Goal: Information Seeking & Learning: Stay updated

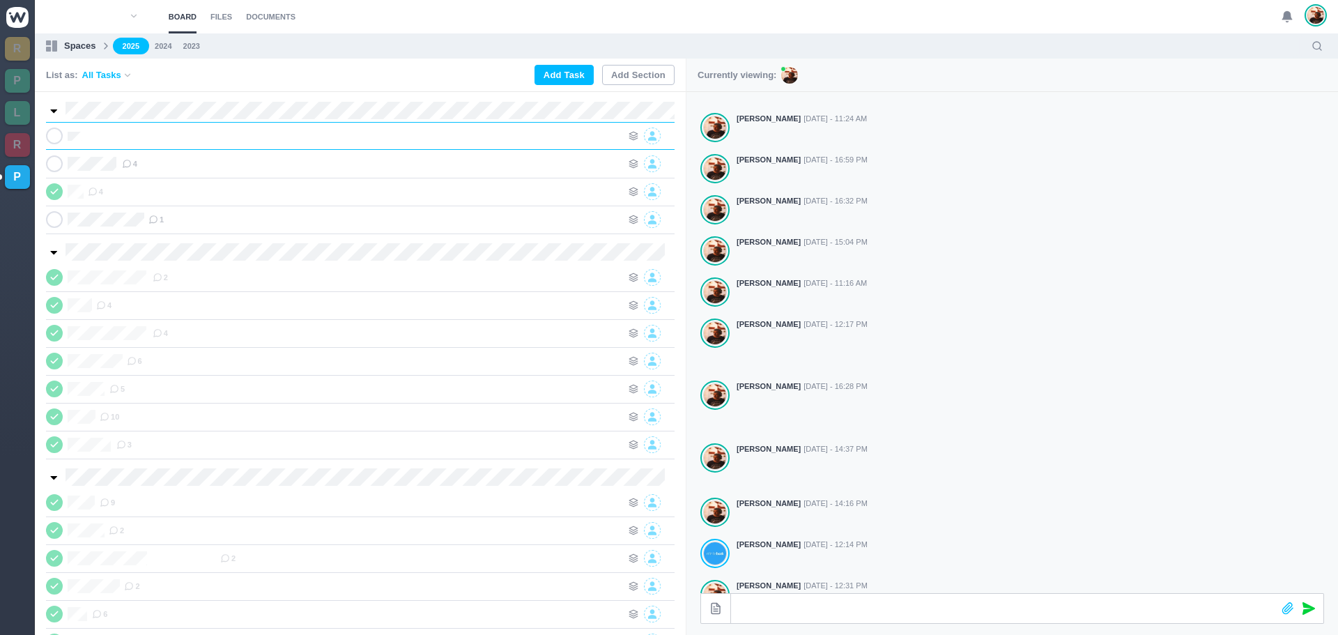
scroll to position [0, 1]
click at [198, 143] on div at bounding box center [359, 136] width 525 height 17
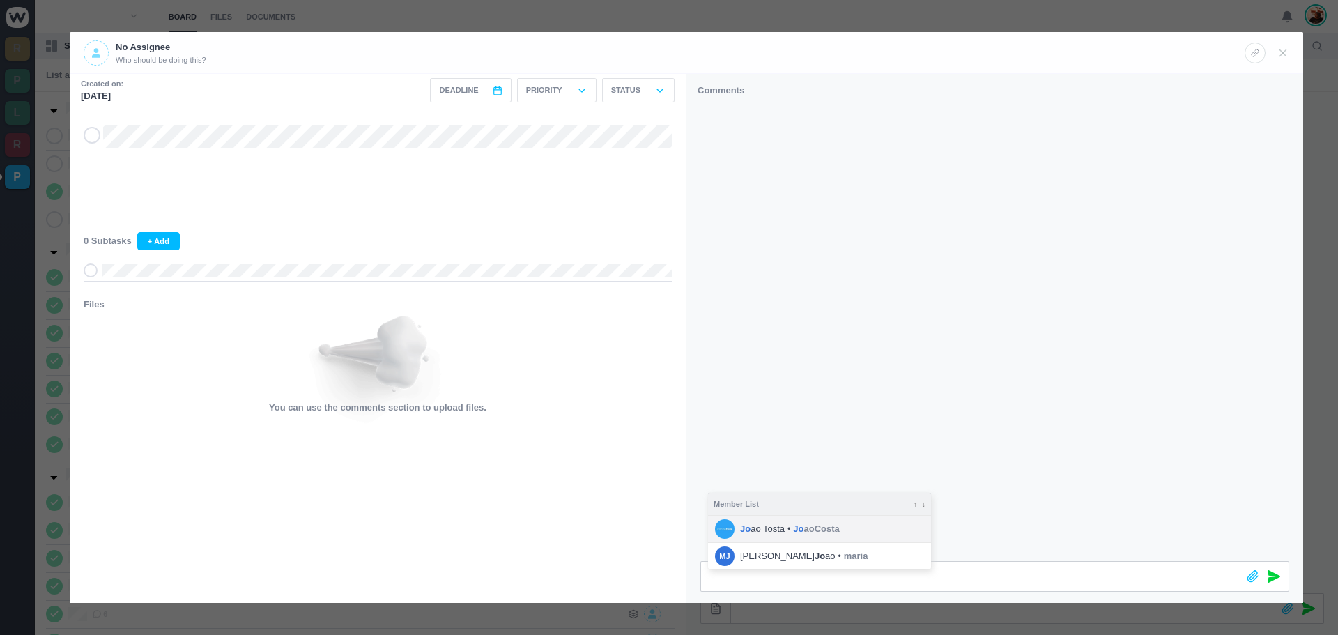
click at [809, 529] on span "Jo aoCosta" at bounding box center [816, 529] width 46 height 14
click at [1270, 572] on icon at bounding box center [1274, 576] width 13 height 13
click at [1279, 52] on icon at bounding box center [1283, 53] width 13 height 13
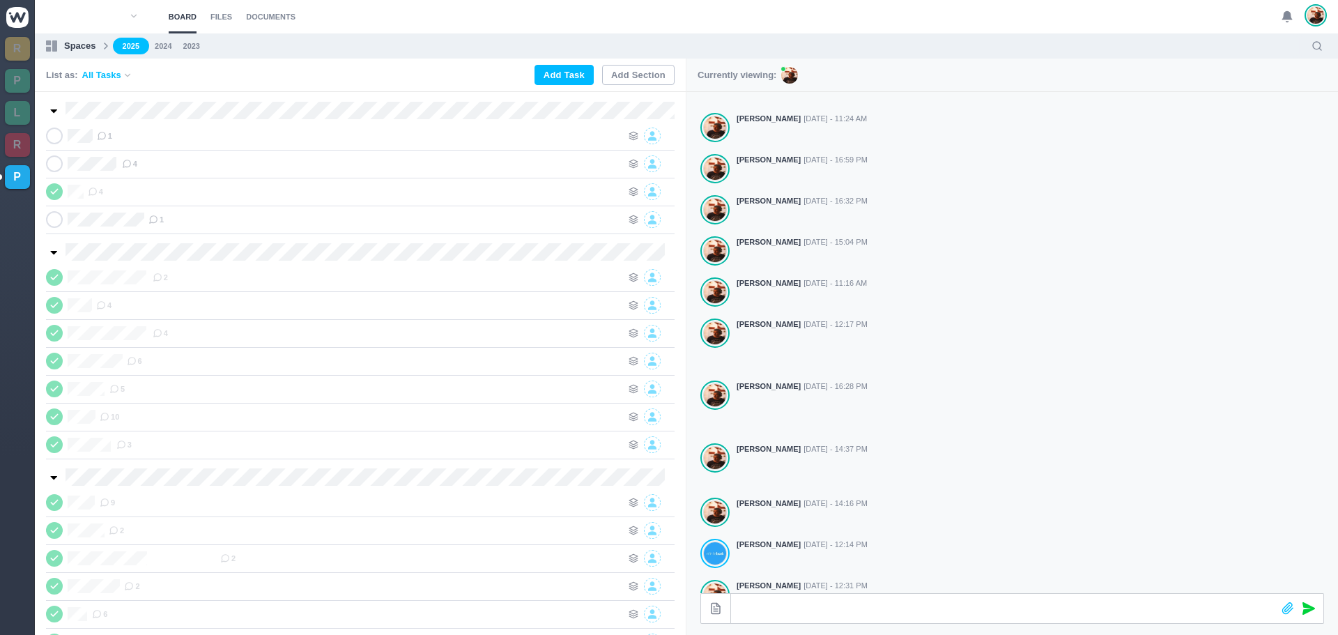
click at [1287, 12] on use at bounding box center [1288, 17] width 10 height 10
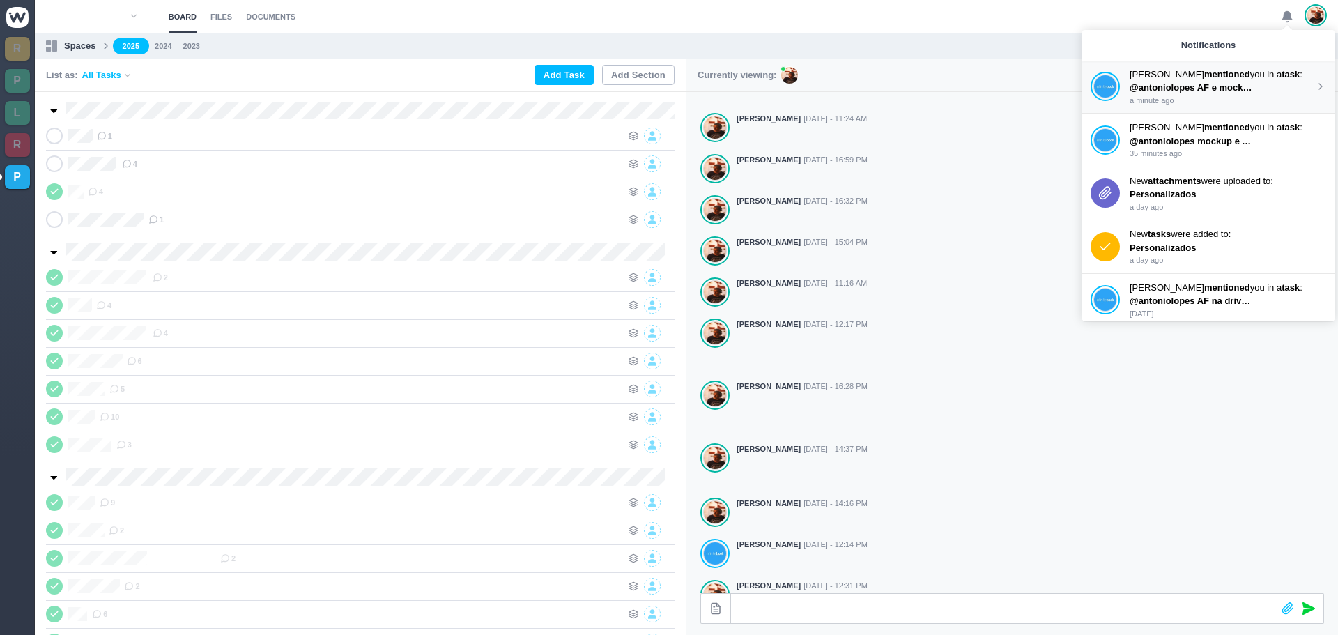
click at [1205, 77] on strong "mentioned" at bounding box center [1228, 74] width 46 height 10
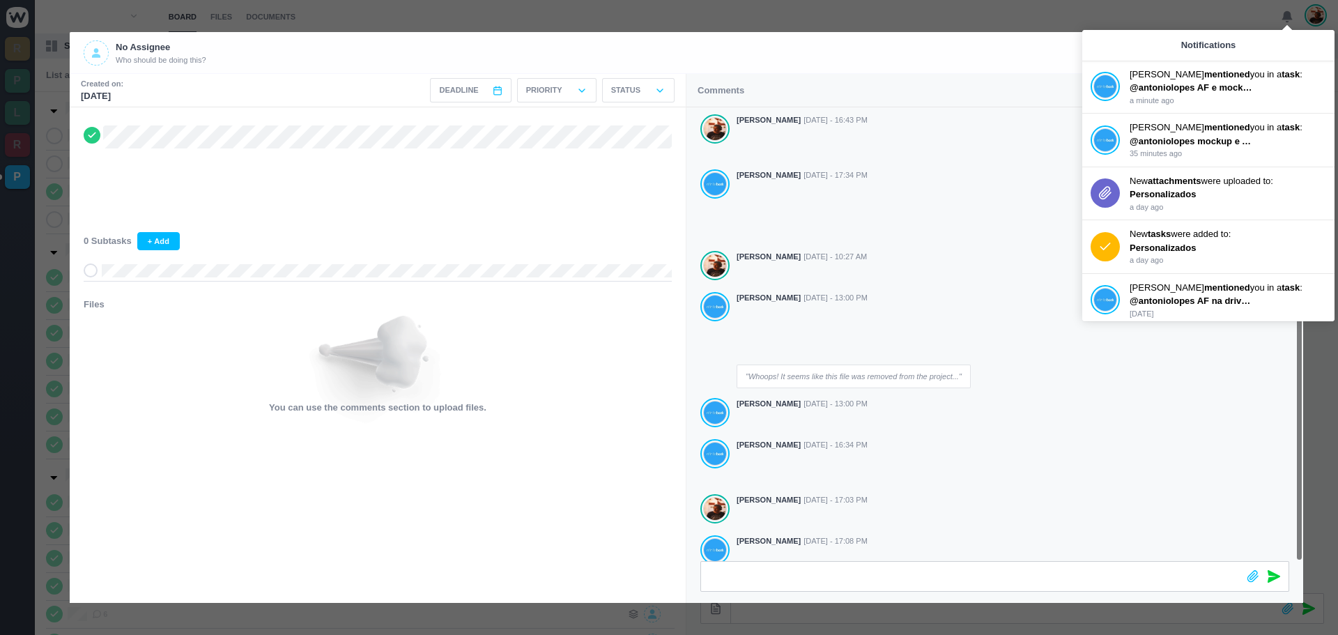
scroll to position [14, 0]
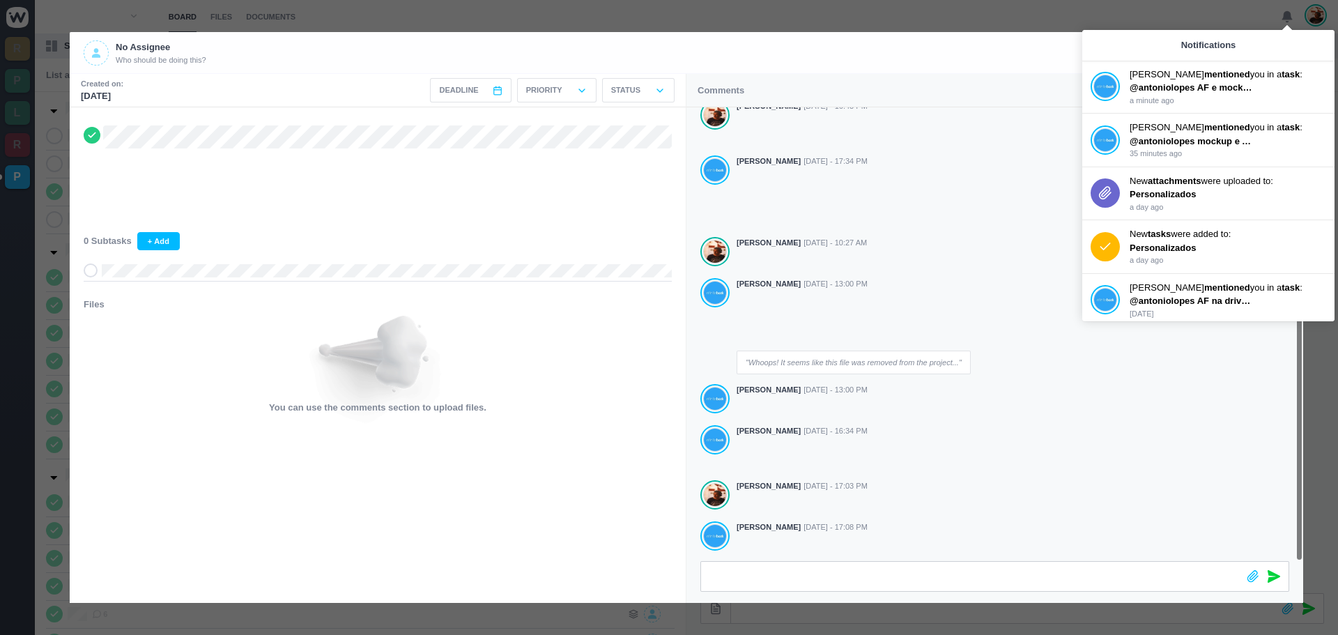
click at [916, 37] on header "No Assignee Who should be doing this?" at bounding box center [687, 53] width 1234 height 42
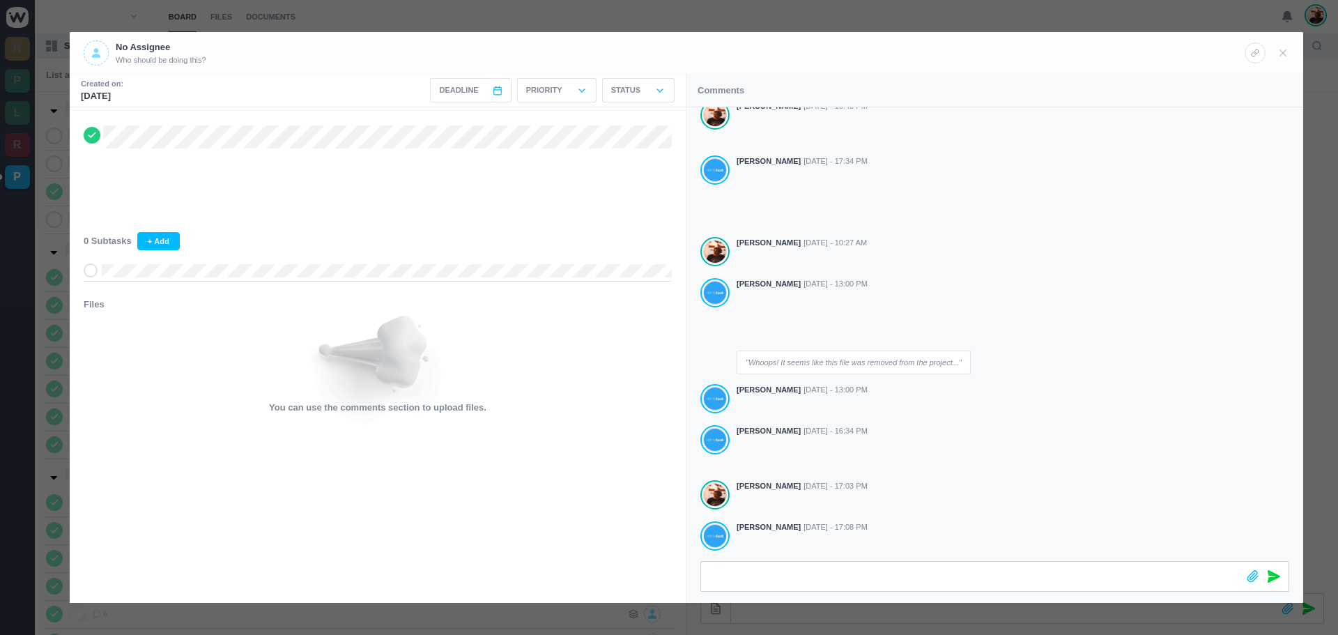
drag, startPoint x: 1279, startPoint y: 56, endPoint x: 1269, endPoint y: 52, distance: 10.6
click at [1288, 54] on icon at bounding box center [1283, 53] width 13 height 13
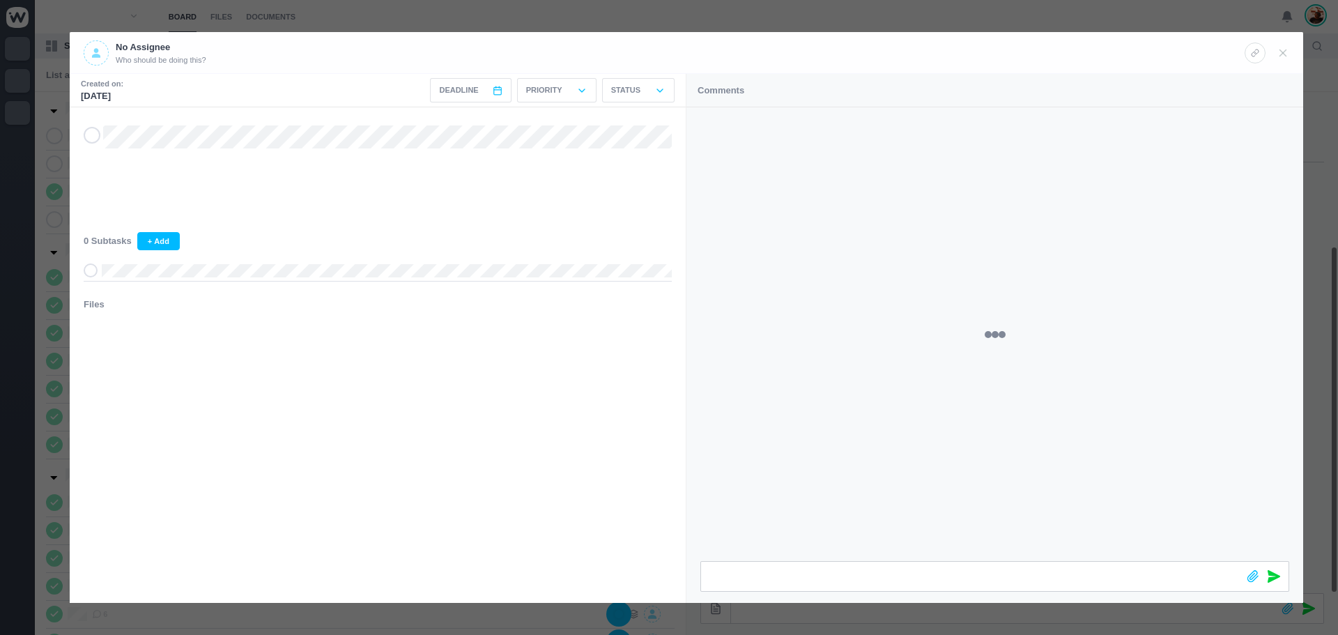
scroll to position [222, 0]
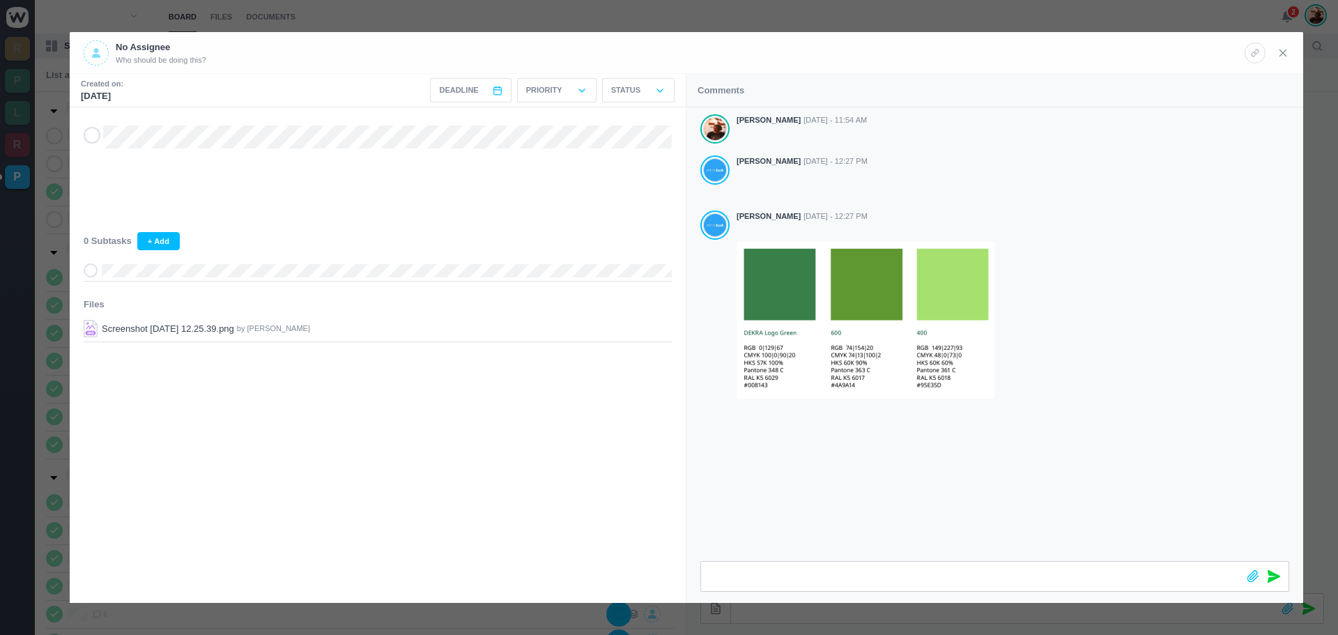
click at [1280, 52] on icon at bounding box center [1283, 53] width 13 height 13
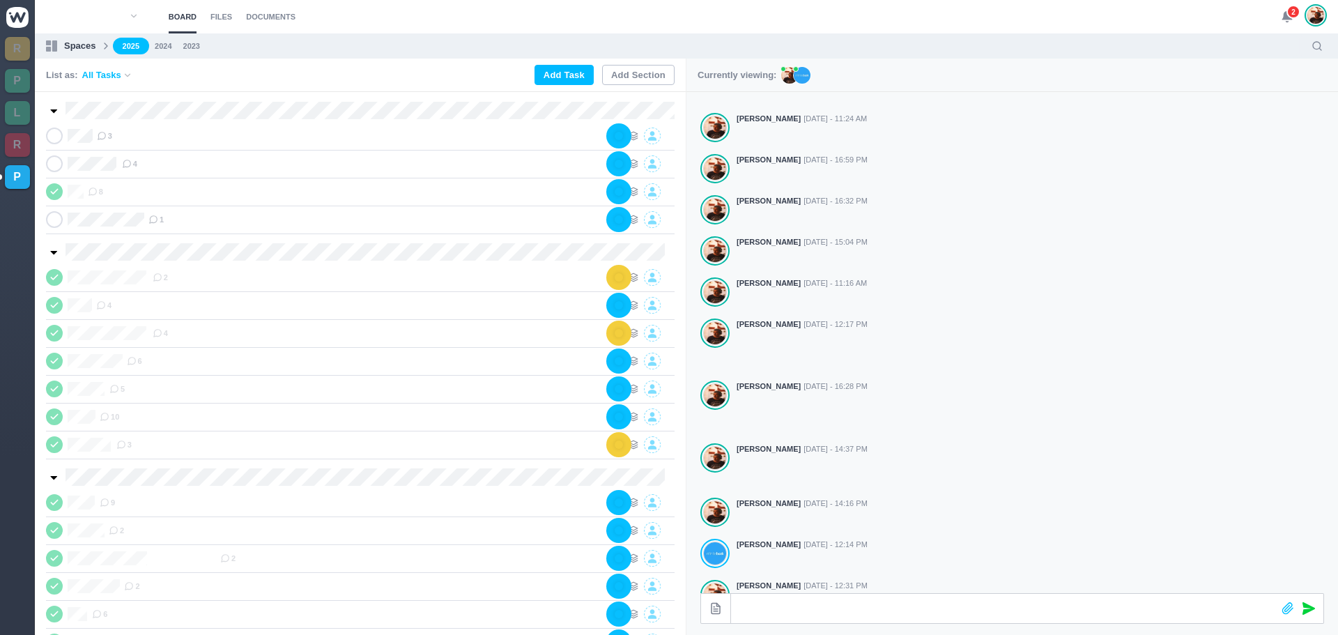
click at [1295, 9] on span "2" at bounding box center [1294, 12] width 14 height 14
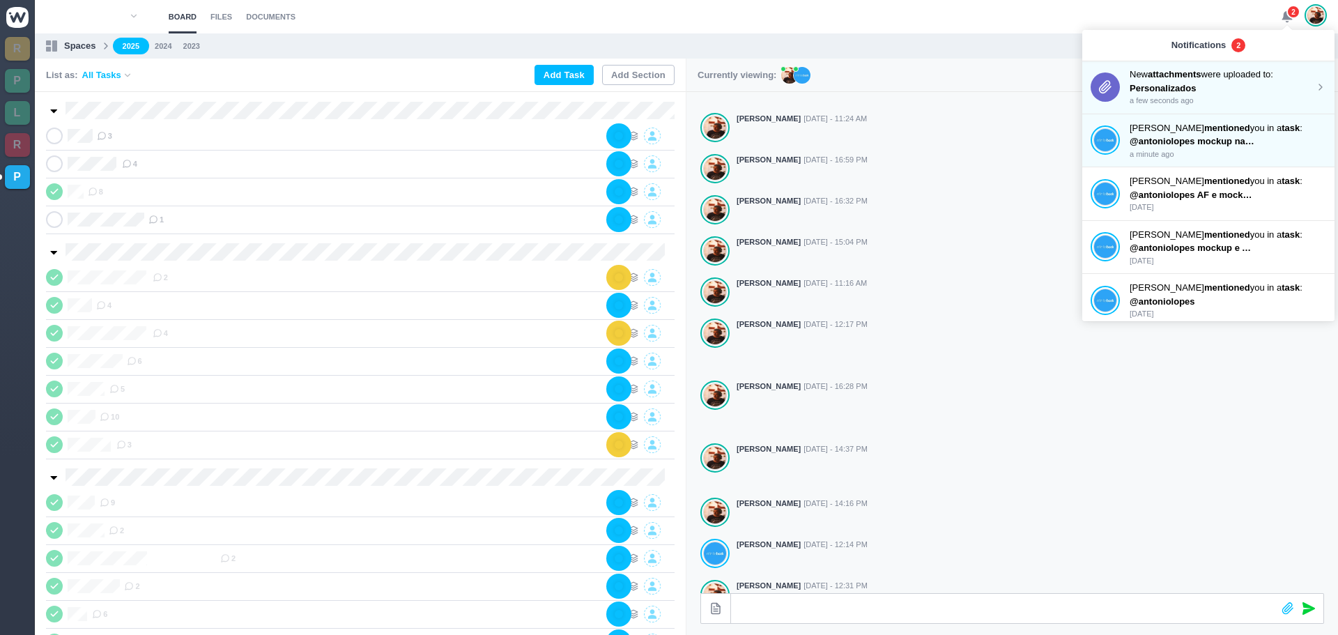
click at [1206, 77] on p "New attachments were uploaded to:" at bounding box center [1222, 75] width 185 height 14
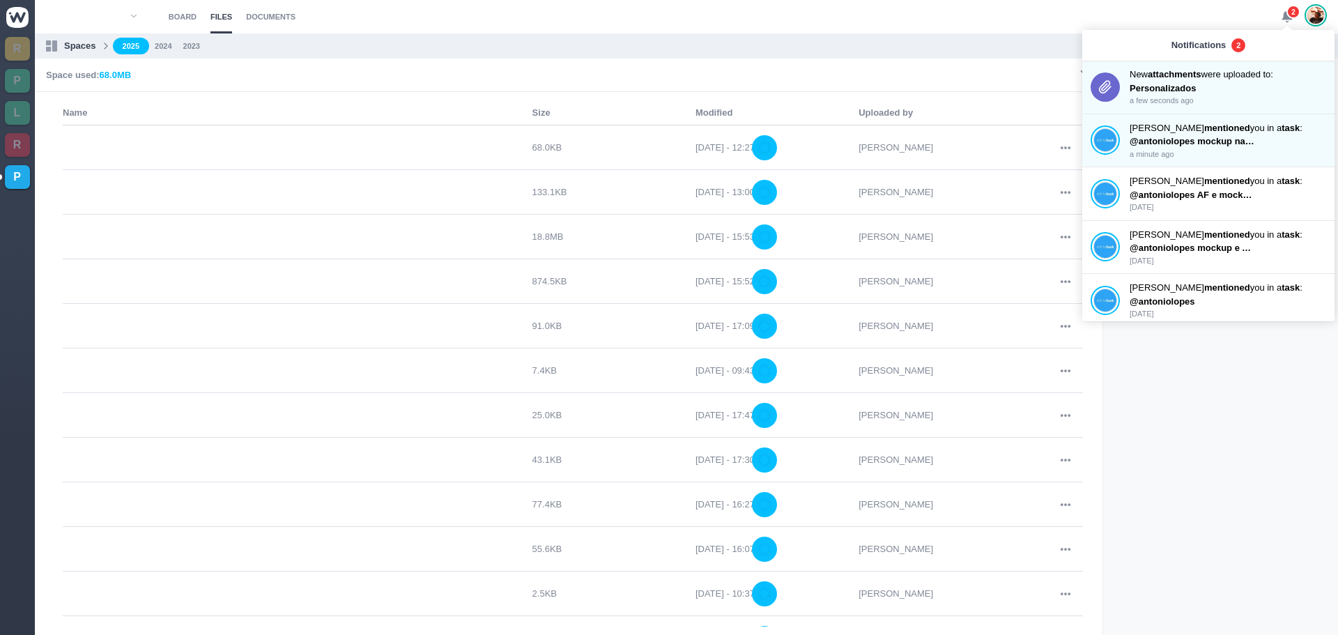
click at [966, 41] on ul "2025 2024 2023" at bounding box center [707, 46] width 1189 height 17
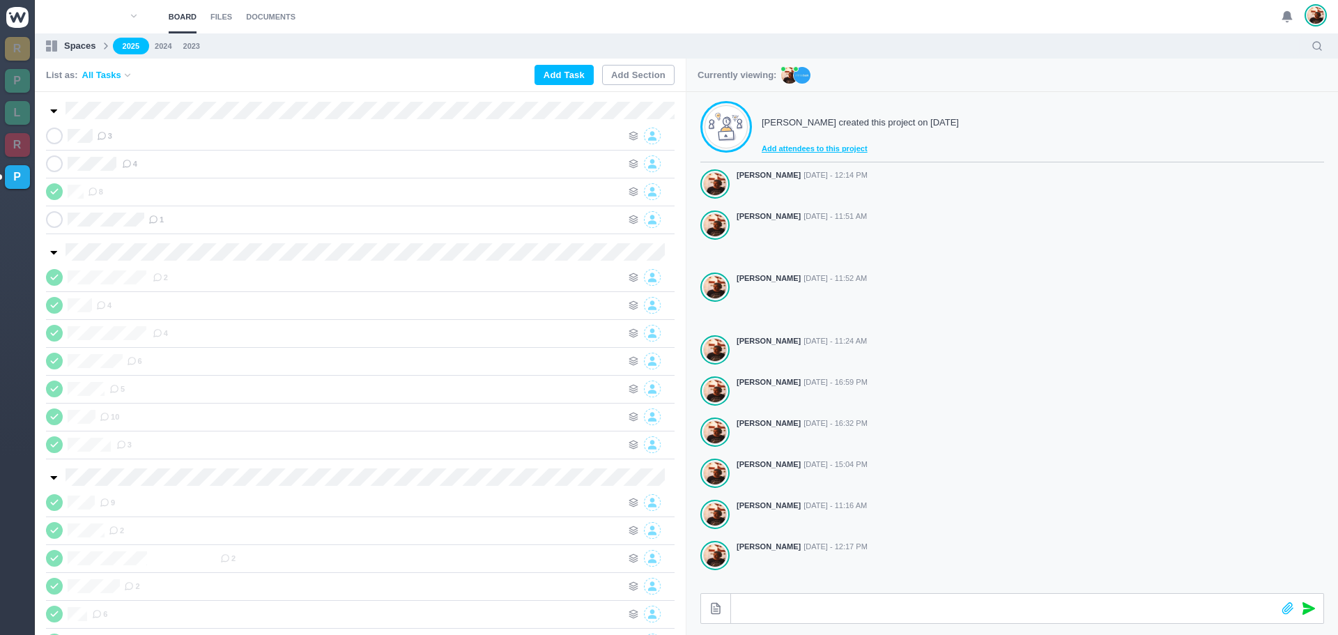
scroll to position [222, 0]
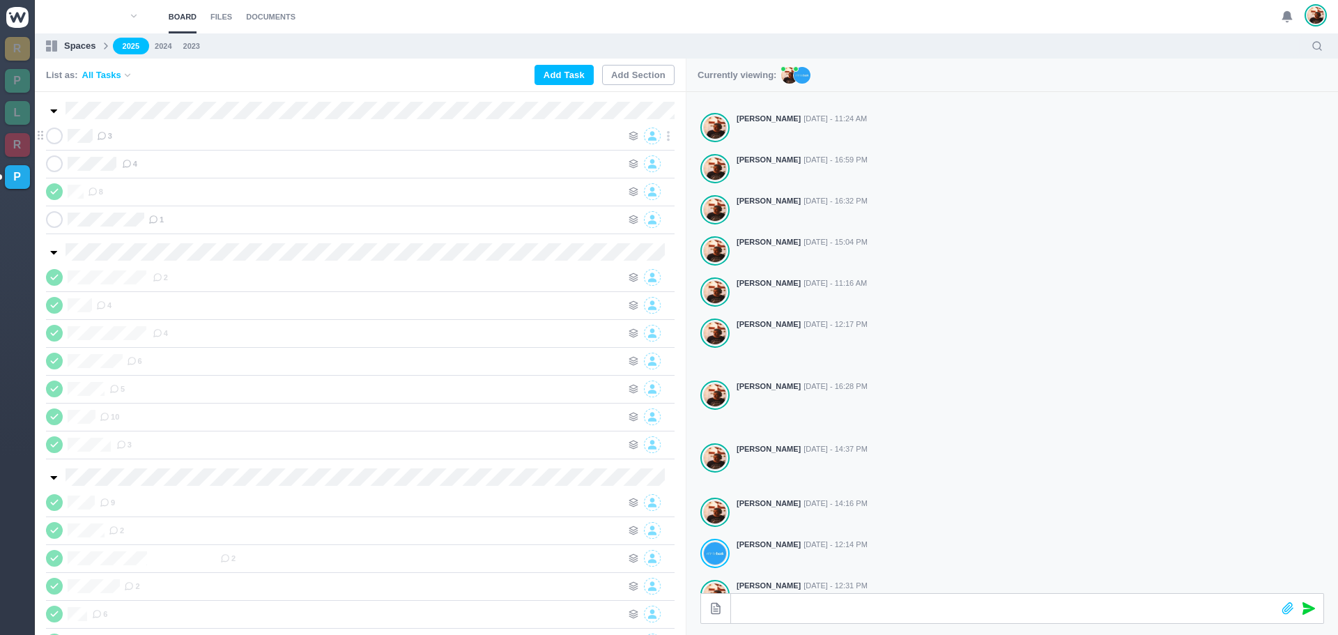
click at [63, 137] on div "Dekra 3" at bounding box center [337, 136] width 583 height 17
click at [50, 138] on icon at bounding box center [54, 136] width 11 height 10
click at [54, 135] on icon at bounding box center [54, 136] width 11 height 10
click at [174, 137] on div "3" at bounding box center [359, 136] width 525 height 17
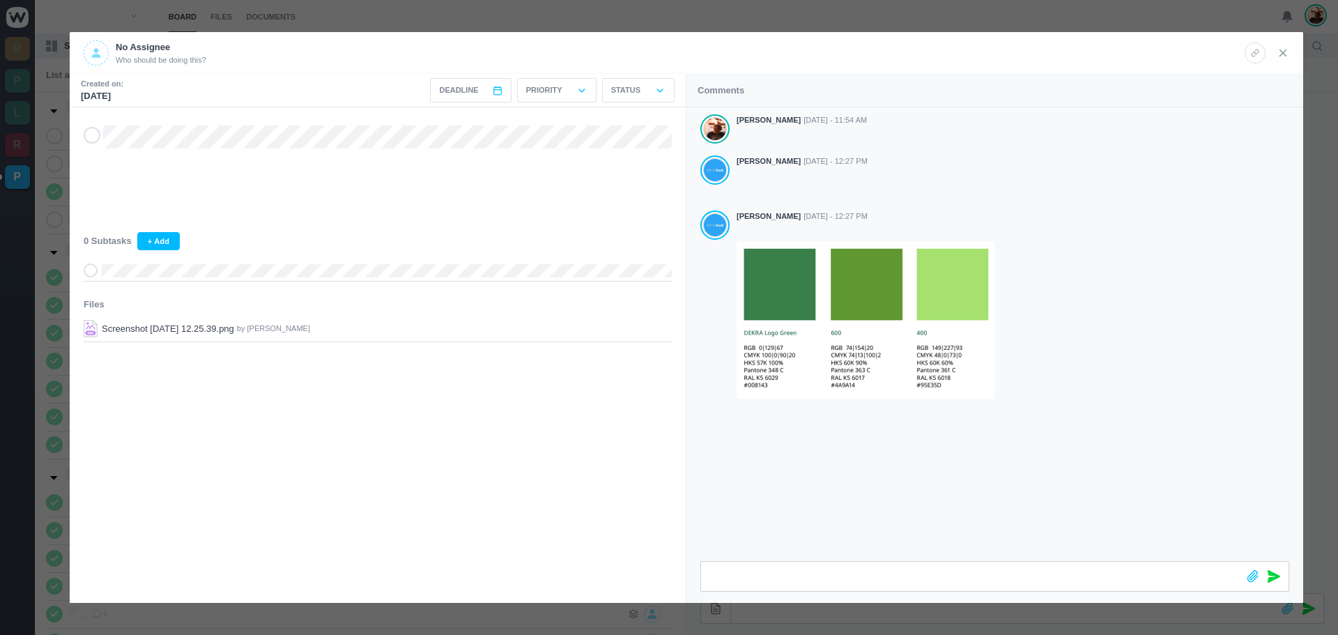
click at [1285, 50] on icon at bounding box center [1283, 53] width 13 height 13
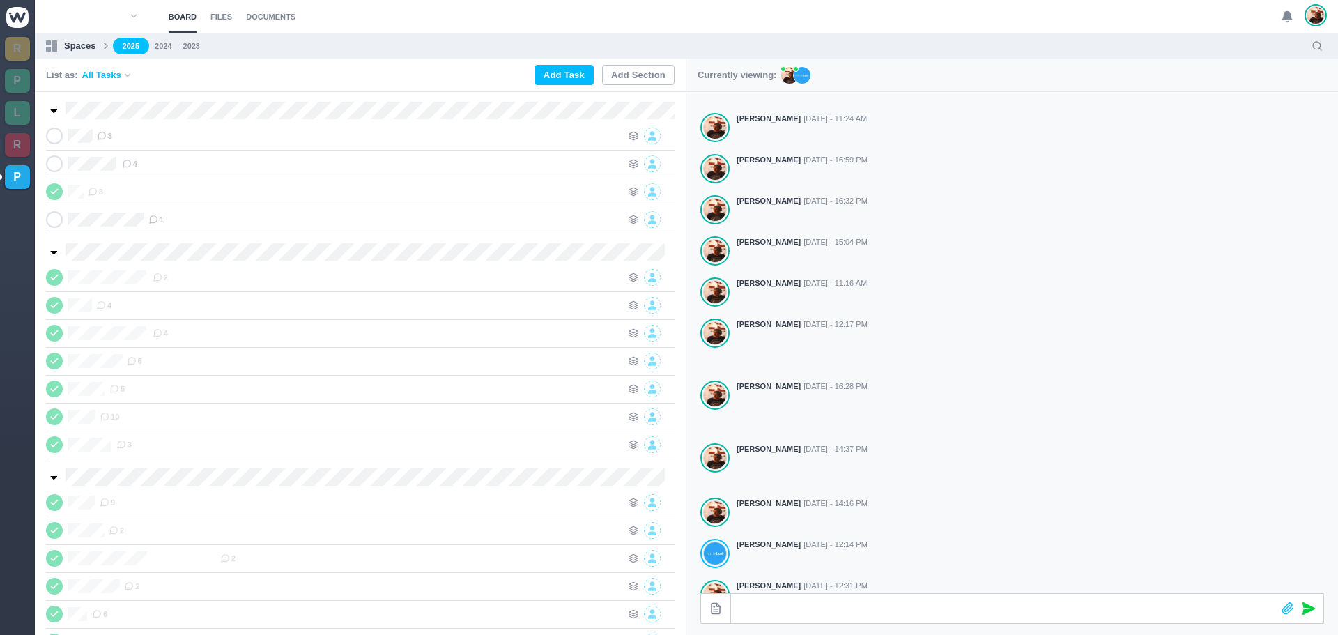
click at [1290, 11] on icon at bounding box center [1287, 16] width 13 height 13
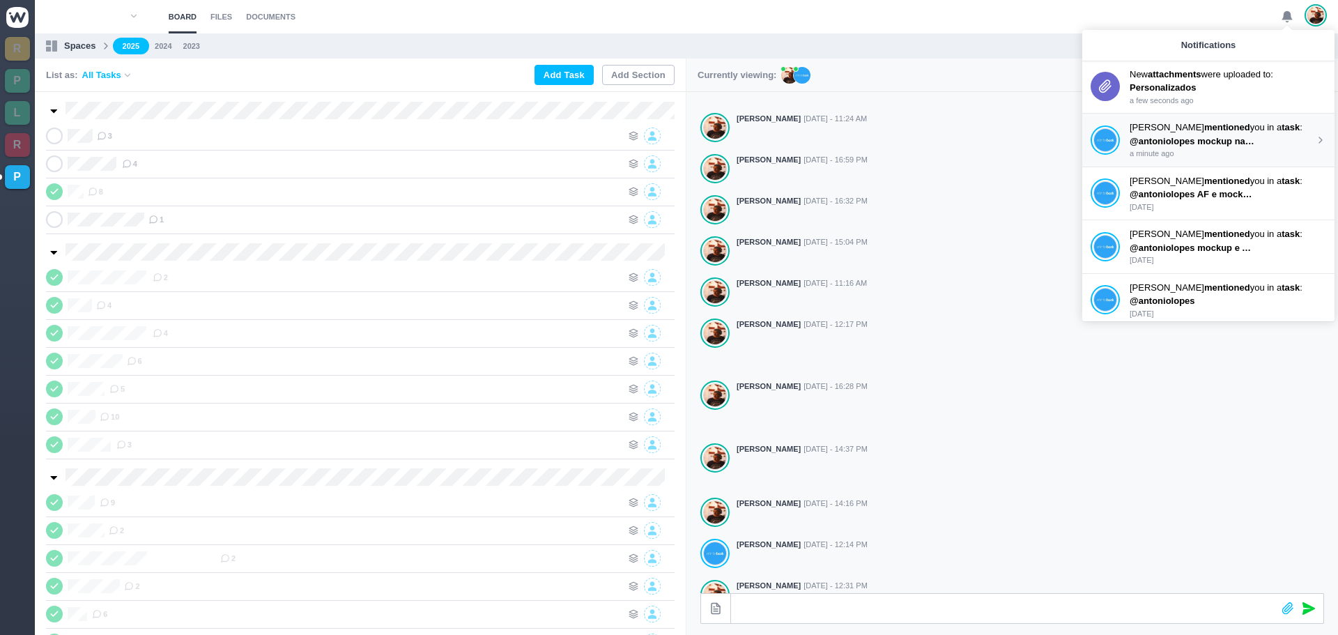
click at [1205, 128] on strong "mentioned" at bounding box center [1228, 127] width 46 height 10
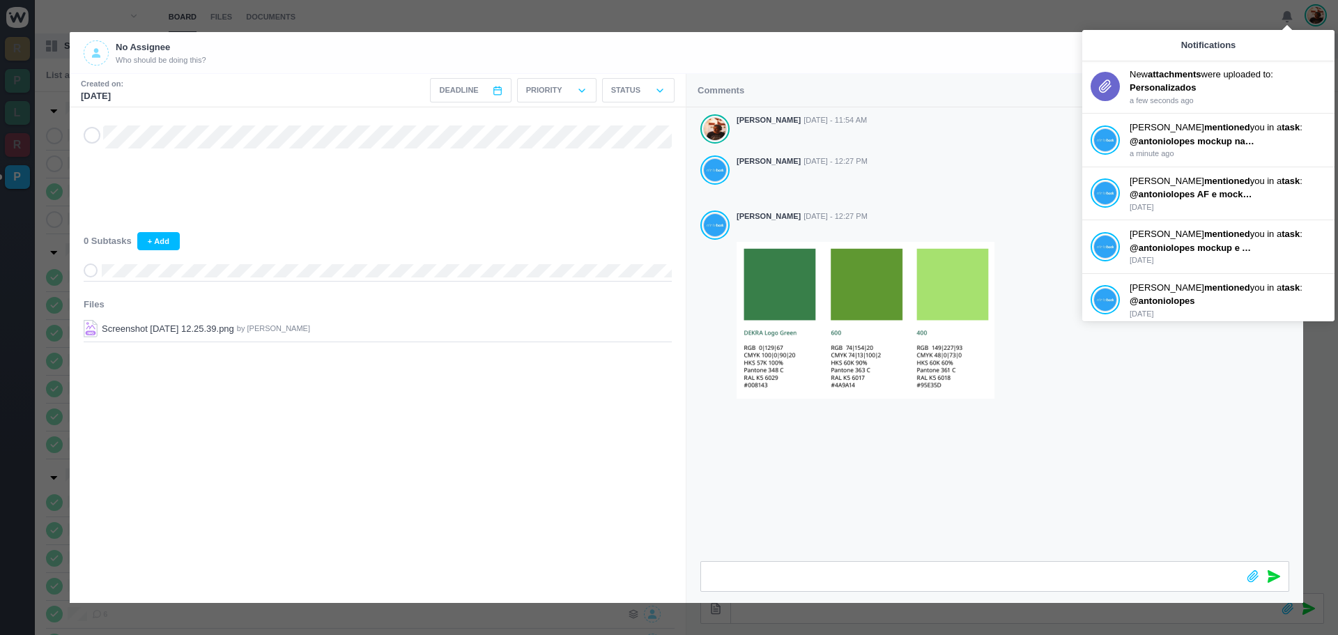
click at [1292, 43] on div "Notifications 0" at bounding box center [1209, 45] width 252 height 31
click at [1052, 52] on div "No Assignee Who should be doing this?" at bounding box center [664, 52] width 1161 height 25
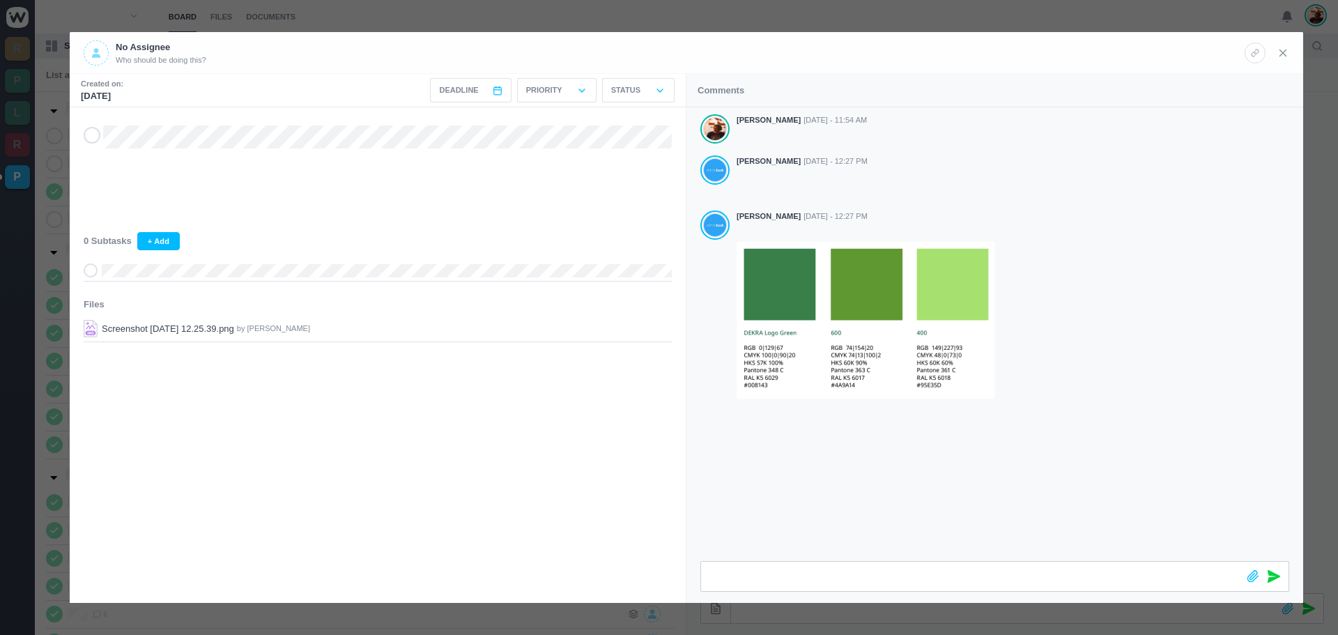
click at [1281, 49] on use at bounding box center [1284, 52] width 6 height 6
